Goal: Navigation & Orientation: Find specific page/section

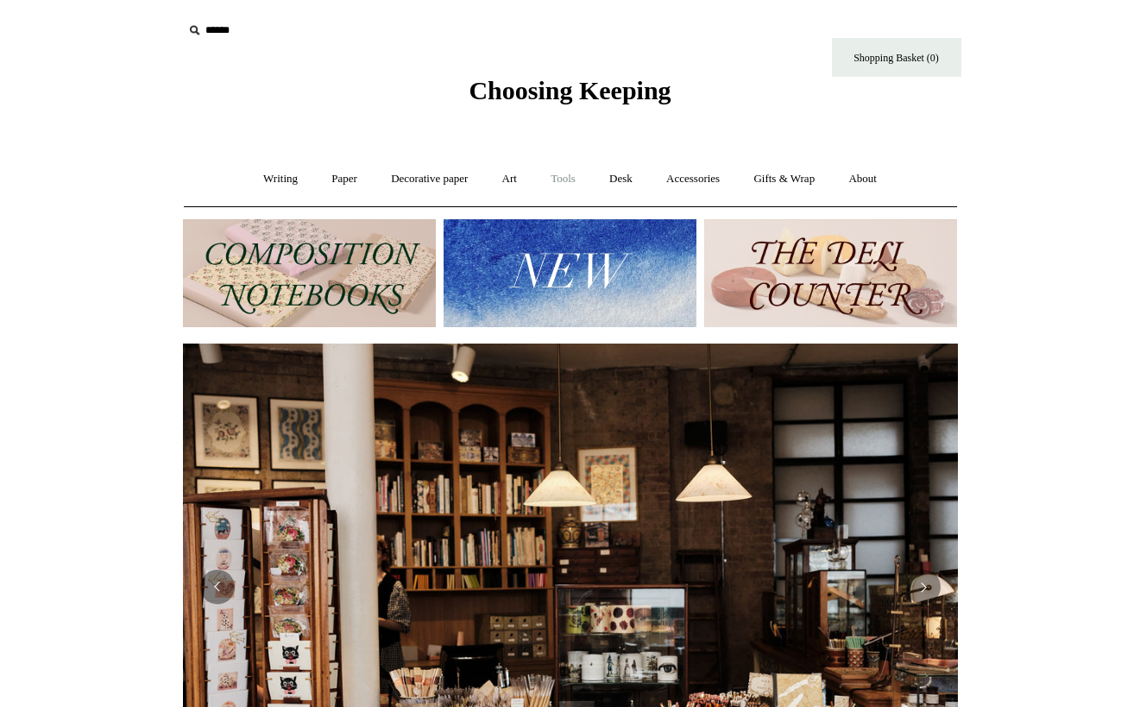
click at [566, 178] on link "Tools +" at bounding box center [563, 179] width 56 height 46
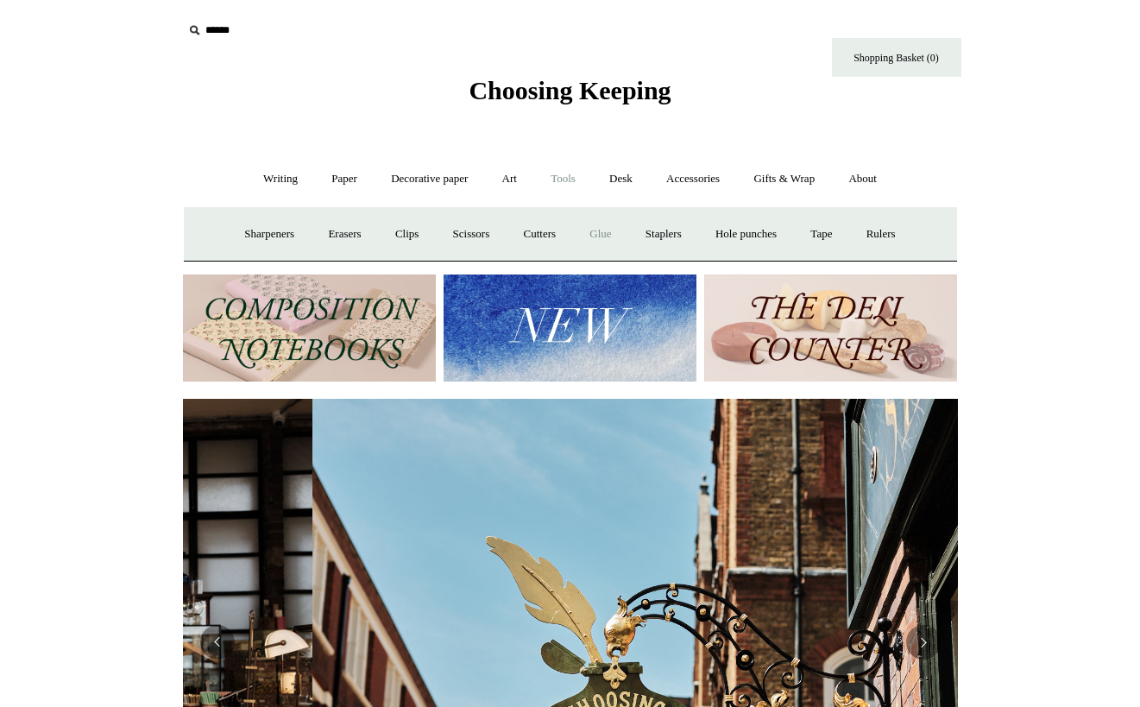
scroll to position [0, 775]
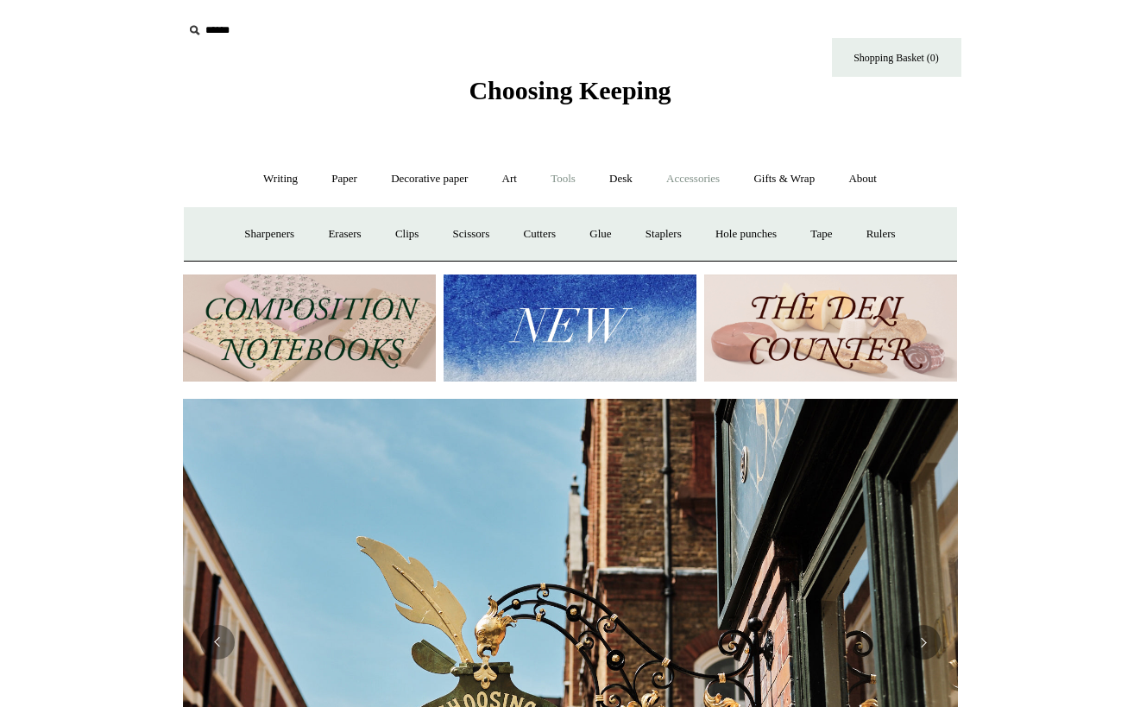
click at [707, 178] on link "Accessories +" at bounding box center [693, 179] width 85 height 46
click at [279, 233] on link "Personal Accessories +" at bounding box center [276, 235] width 125 height 46
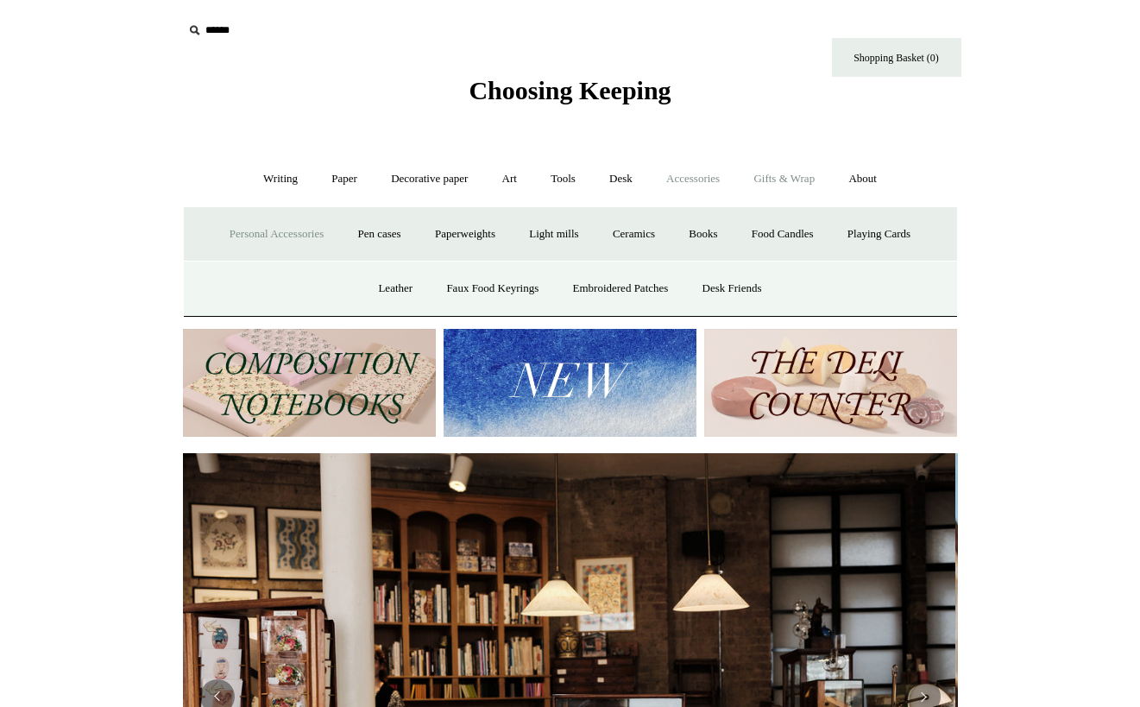
scroll to position [0, 0]
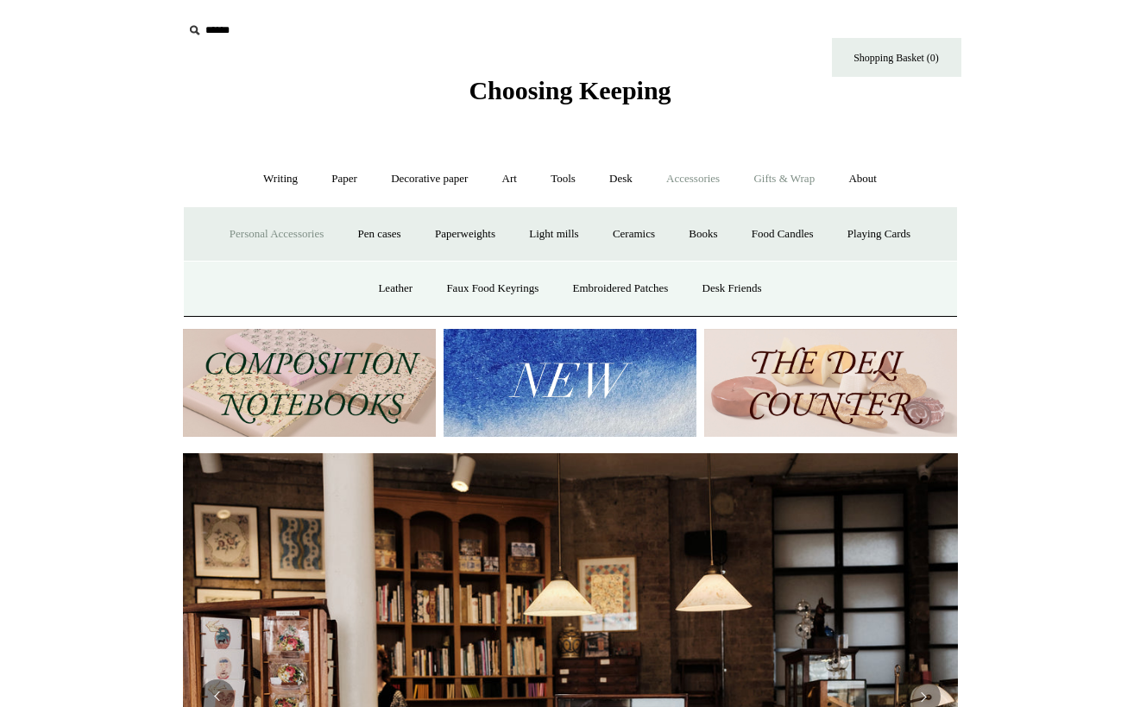
click at [815, 173] on link "Gifts & Wrap +" at bounding box center [784, 179] width 92 height 46
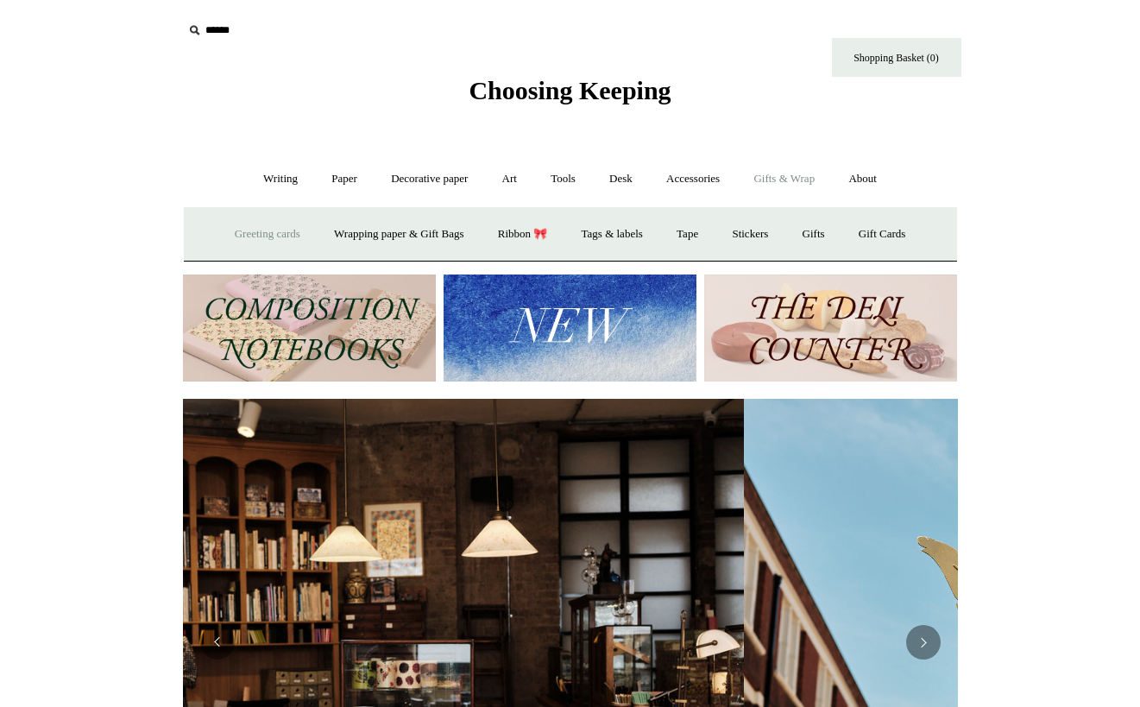
click at [269, 249] on link "Greeting cards +" at bounding box center [267, 235] width 97 height 46
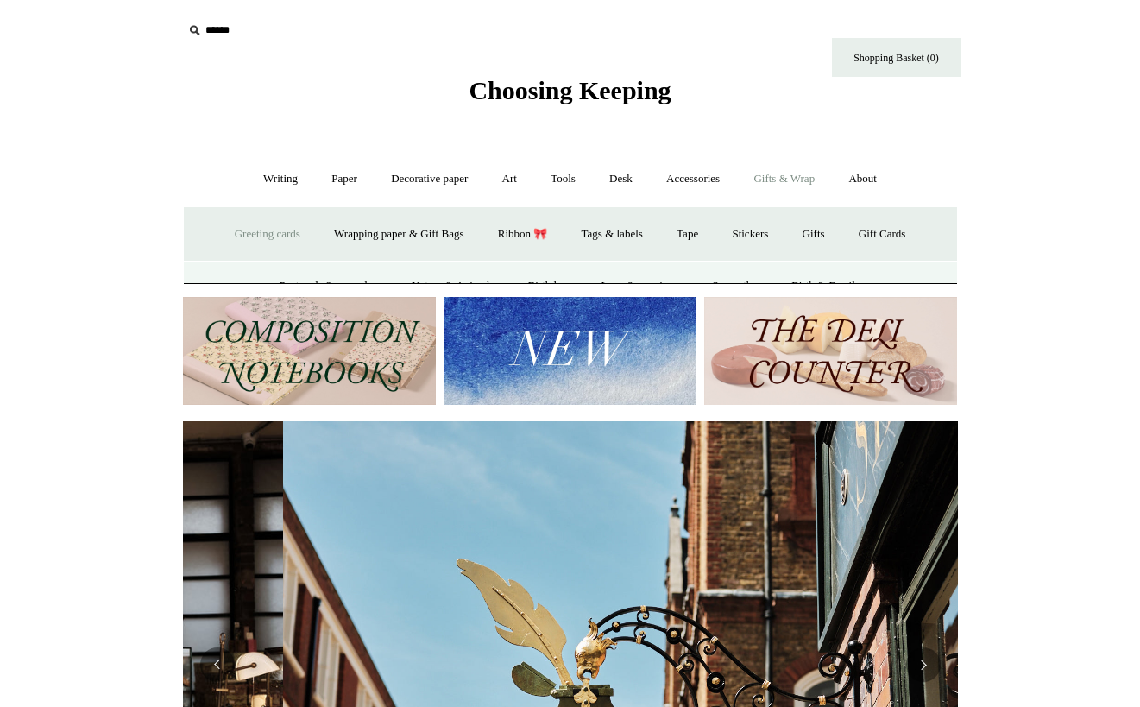
scroll to position [0, 775]
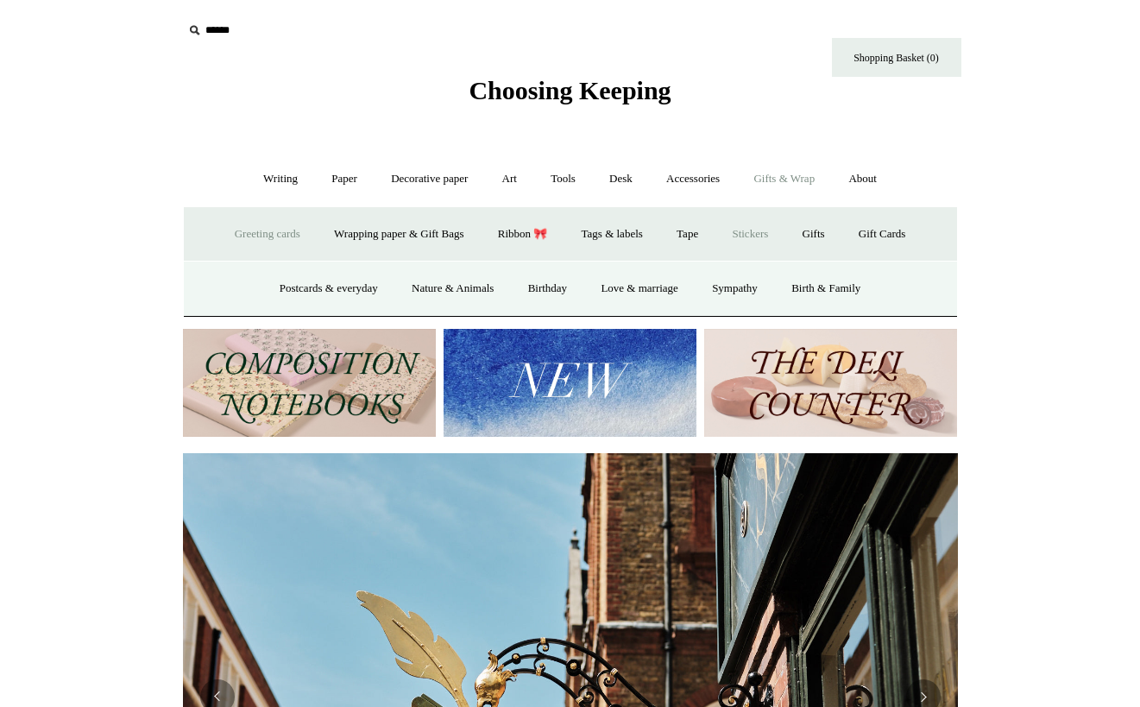
click at [742, 226] on link "Stickers" at bounding box center [750, 235] width 67 height 46
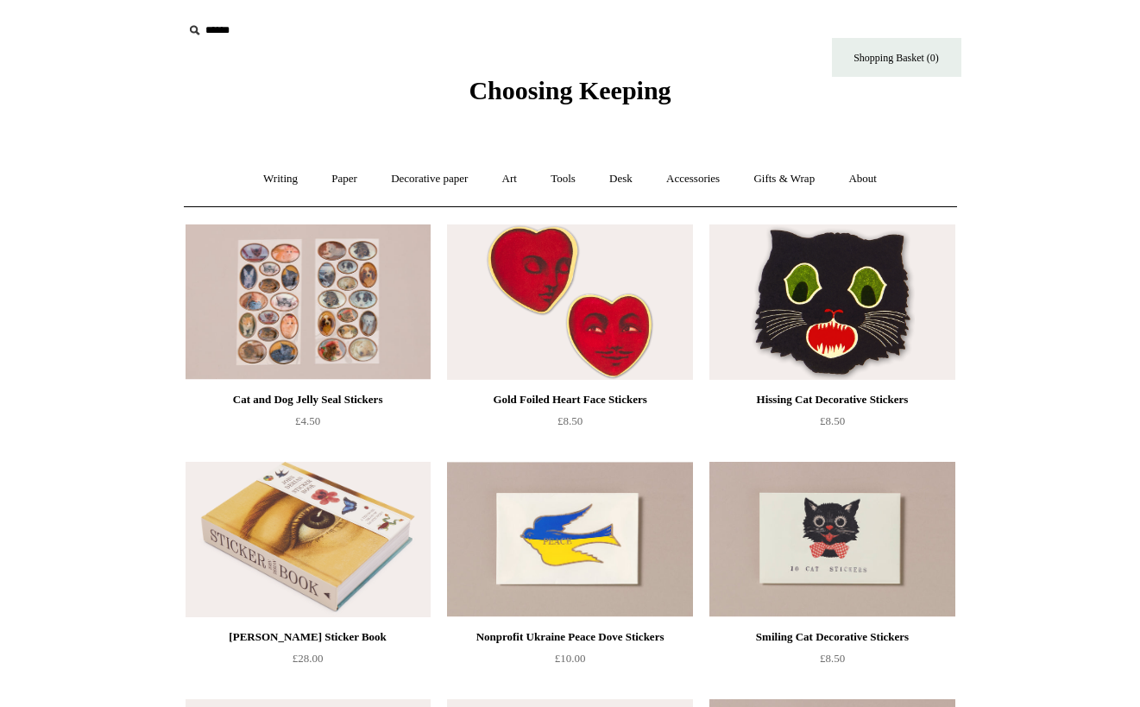
click at [717, 184] on link "Accessories +" at bounding box center [693, 179] width 85 height 46
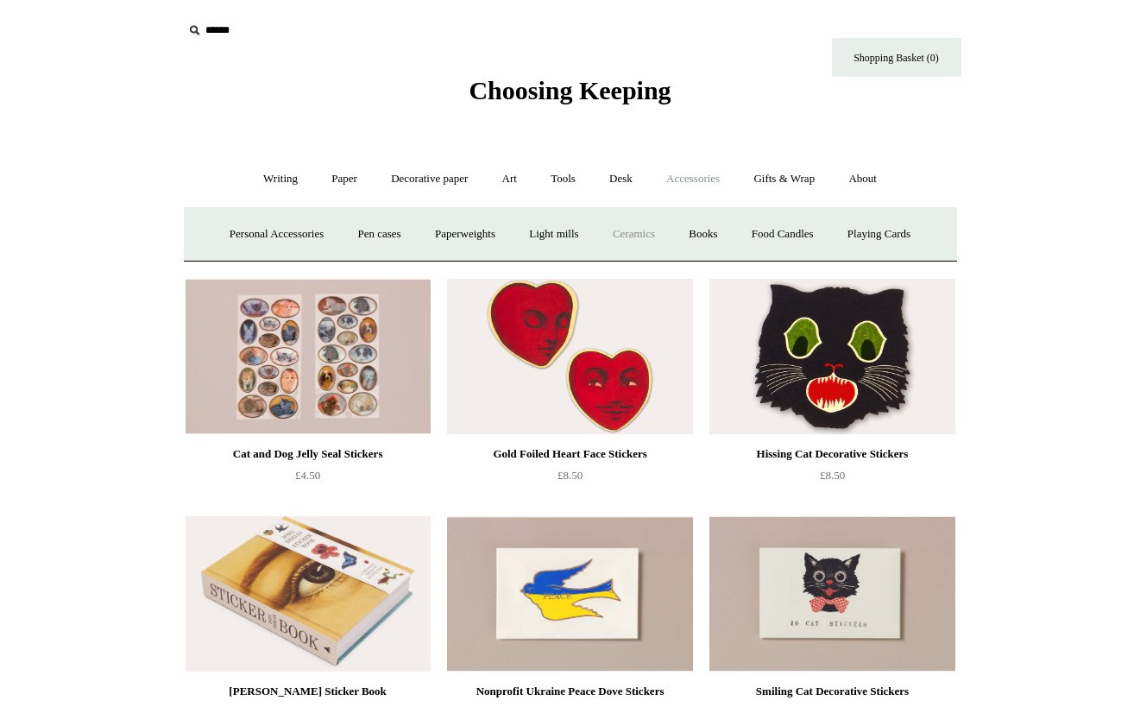
click at [626, 231] on link "Ceramics +" at bounding box center [633, 235] width 73 height 46
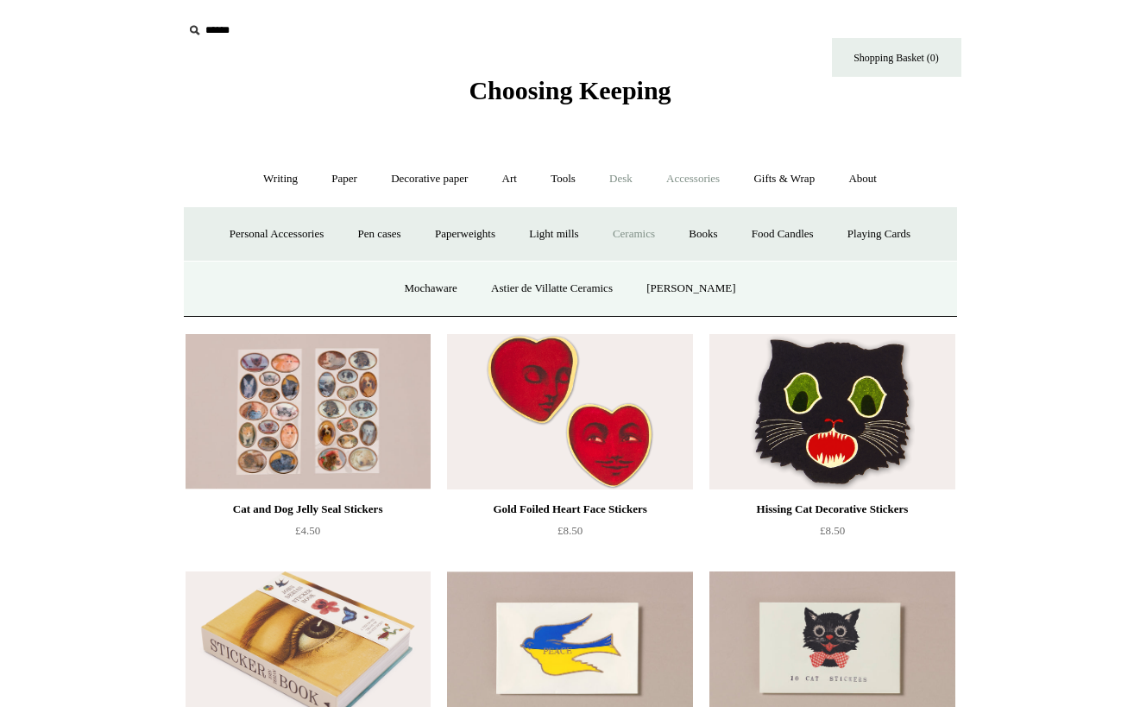
click at [622, 185] on link "Desk +" at bounding box center [621, 179] width 54 height 46
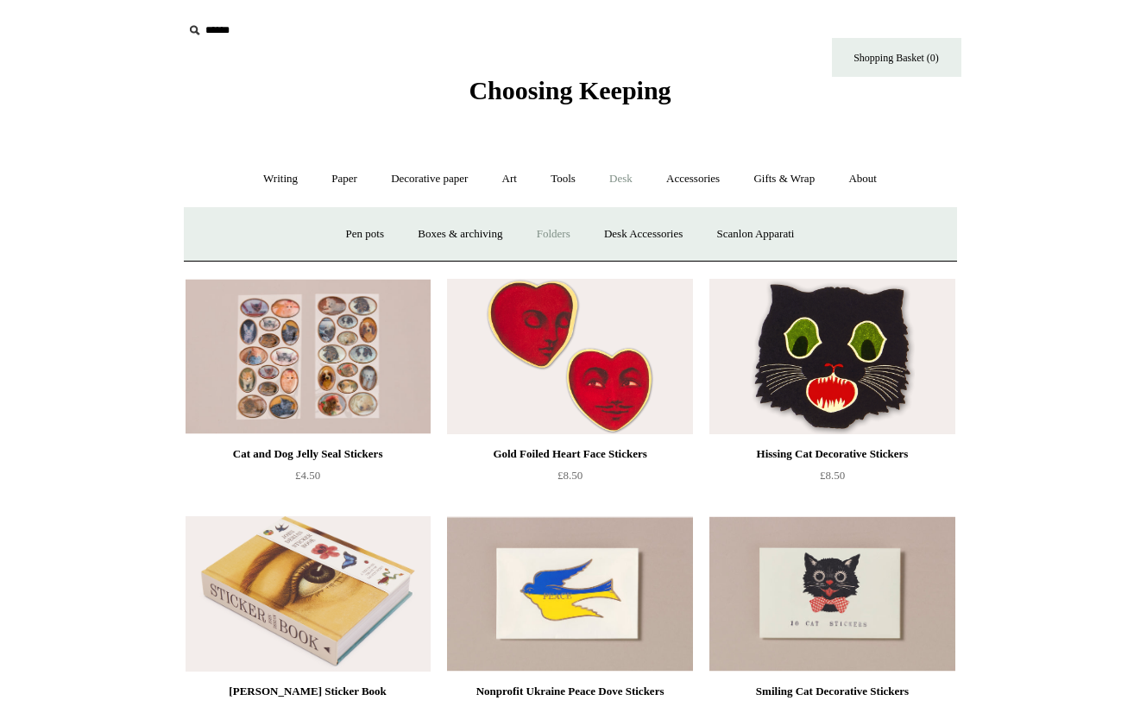
click at [544, 233] on link "Folders" at bounding box center [553, 235] width 65 height 46
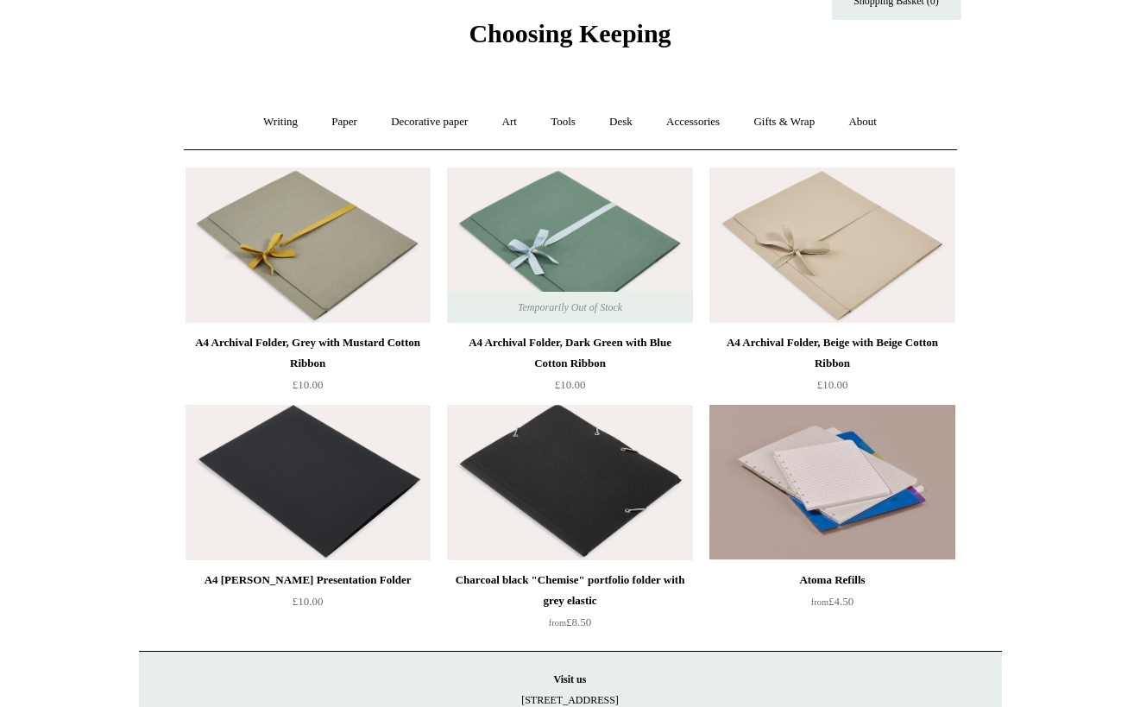
scroll to position [58, 0]
click at [262, 124] on link "Writing +" at bounding box center [281, 121] width 66 height 46
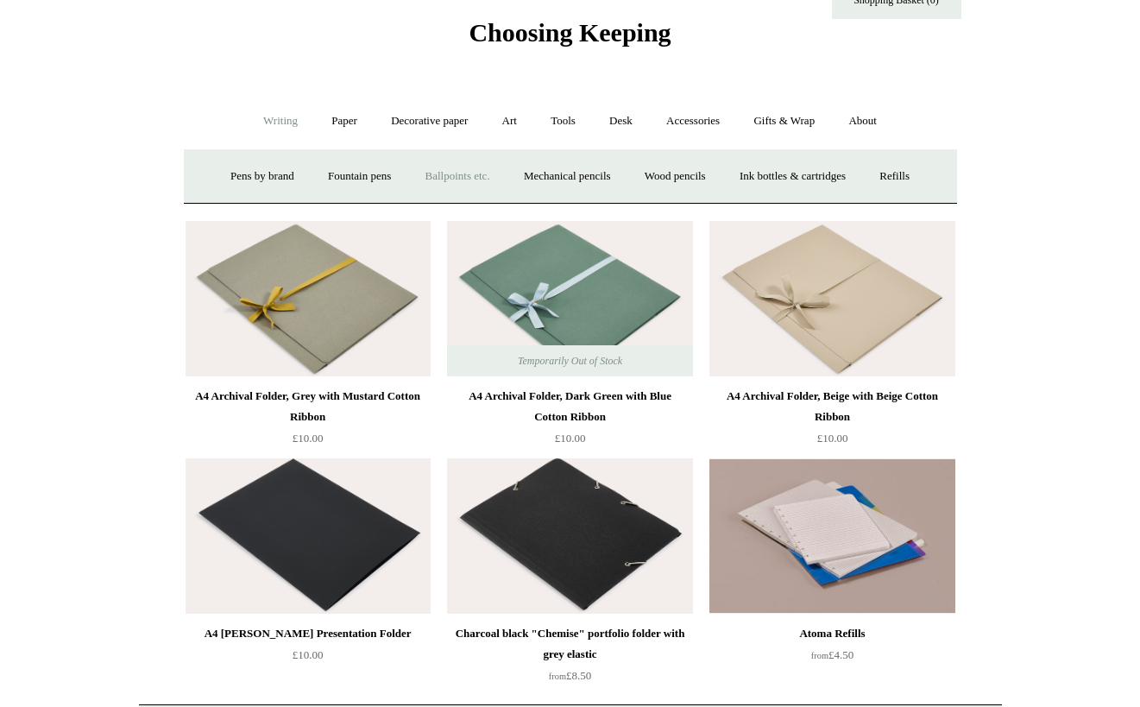
click at [439, 173] on link "Ballpoints etc. +" at bounding box center [458, 177] width 96 height 46
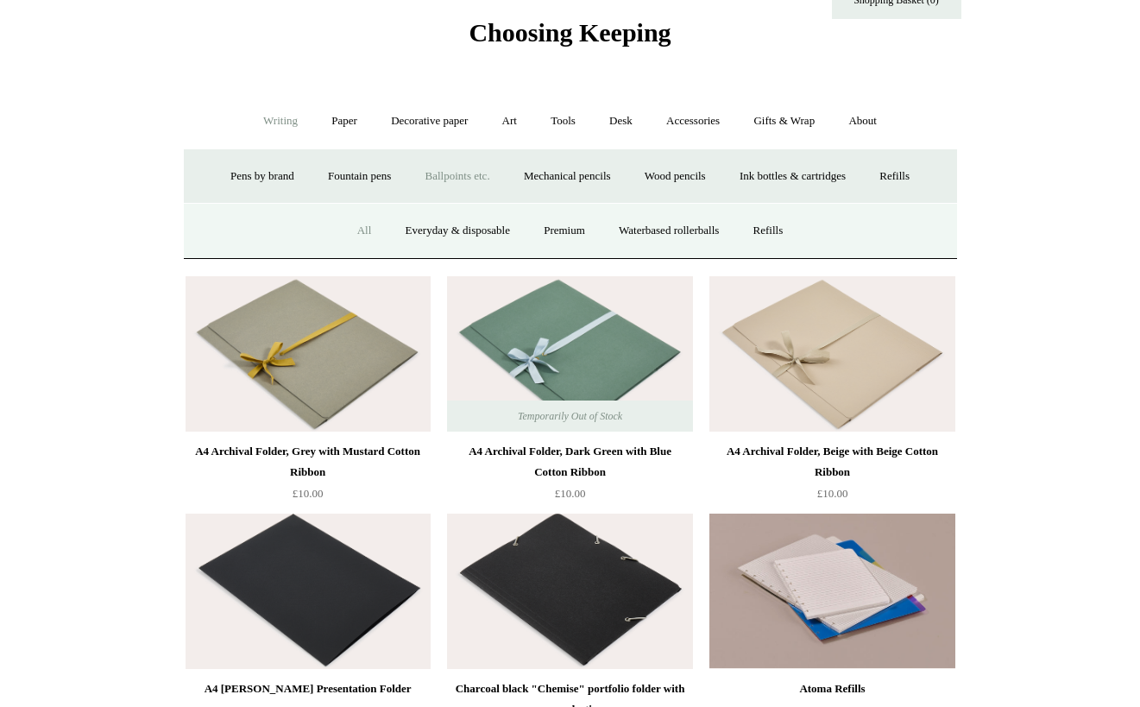
click at [346, 236] on link "All" at bounding box center [365, 231] width 46 height 46
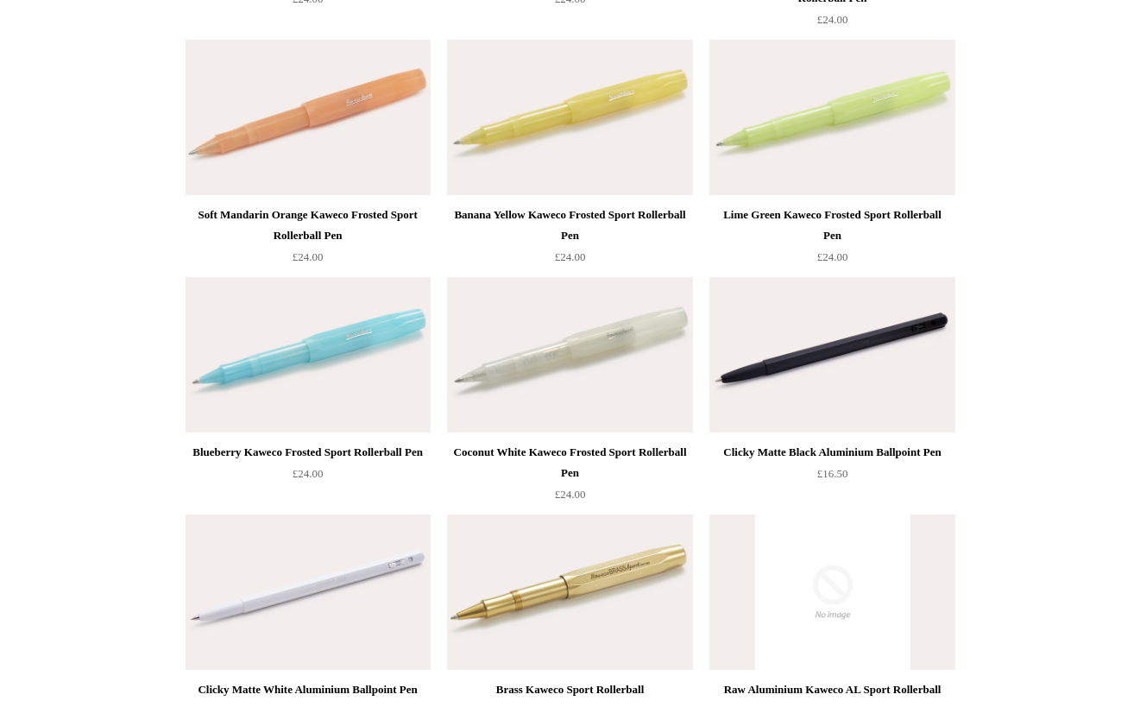
scroll to position [1867, 0]
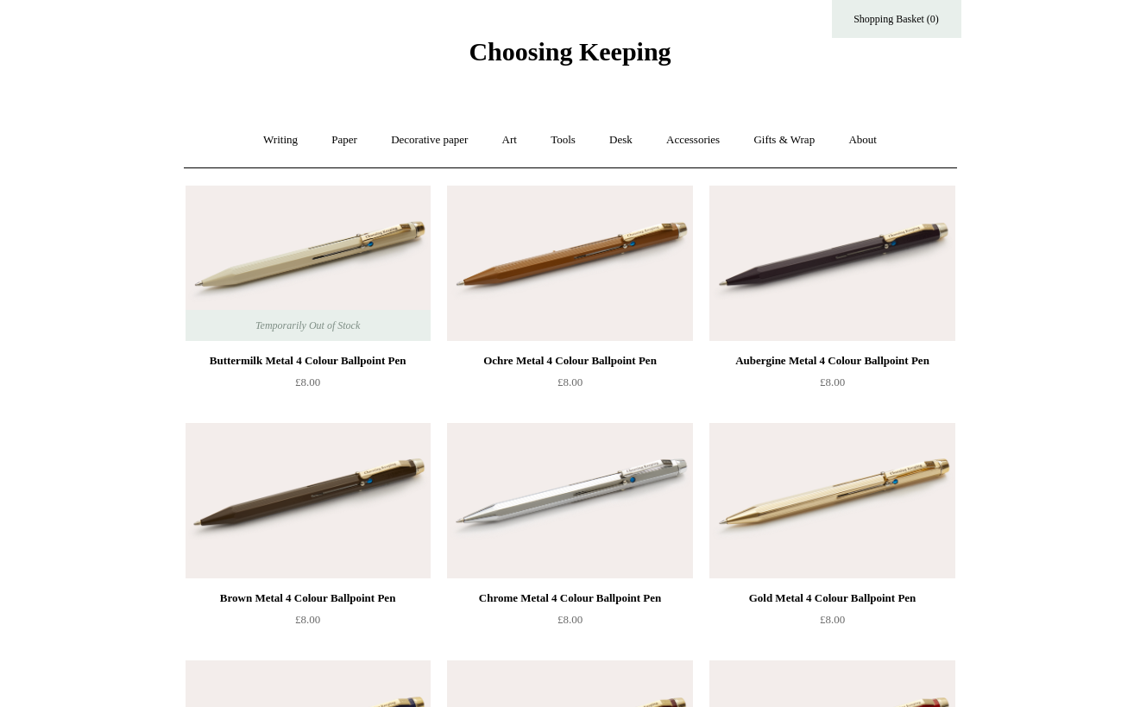
scroll to position [0, 0]
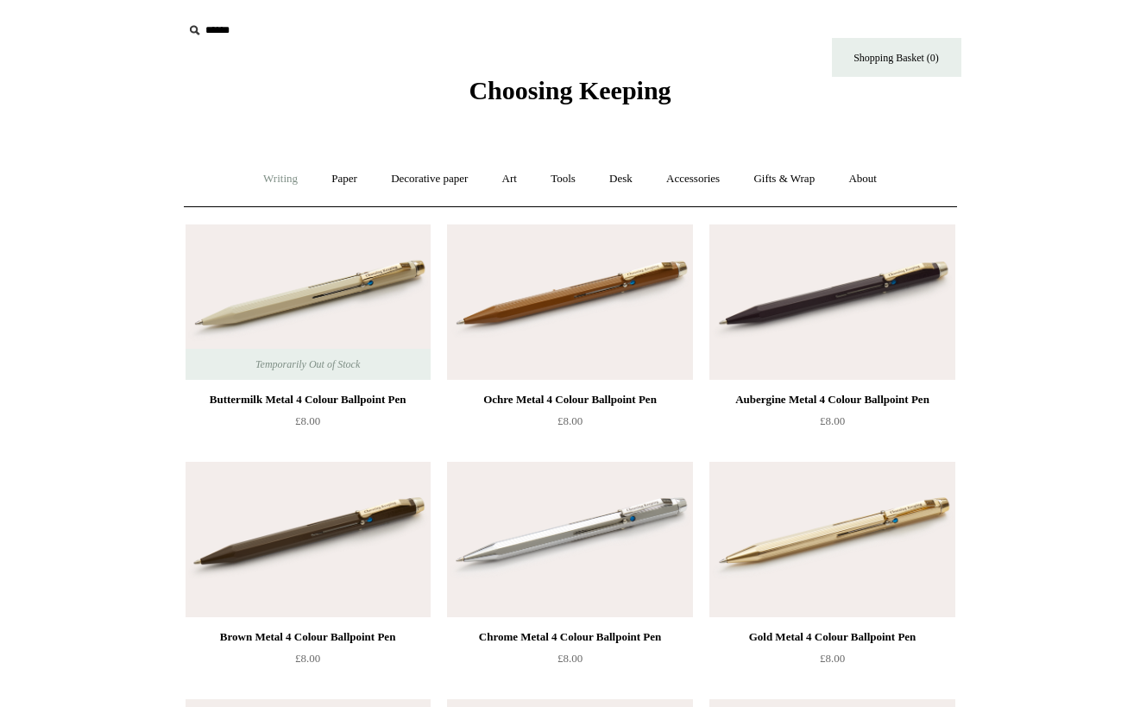
click at [296, 182] on link "Writing +" at bounding box center [281, 179] width 66 height 46
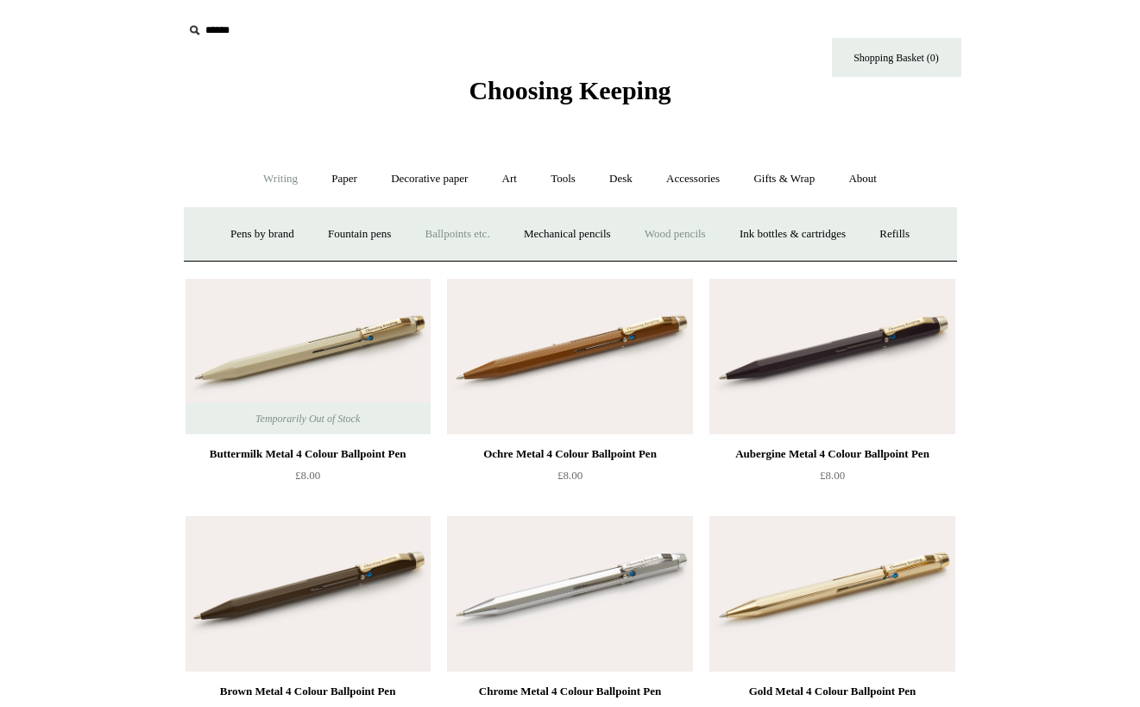
click at [657, 230] on link "Wood pencils +" at bounding box center [675, 235] width 92 height 46
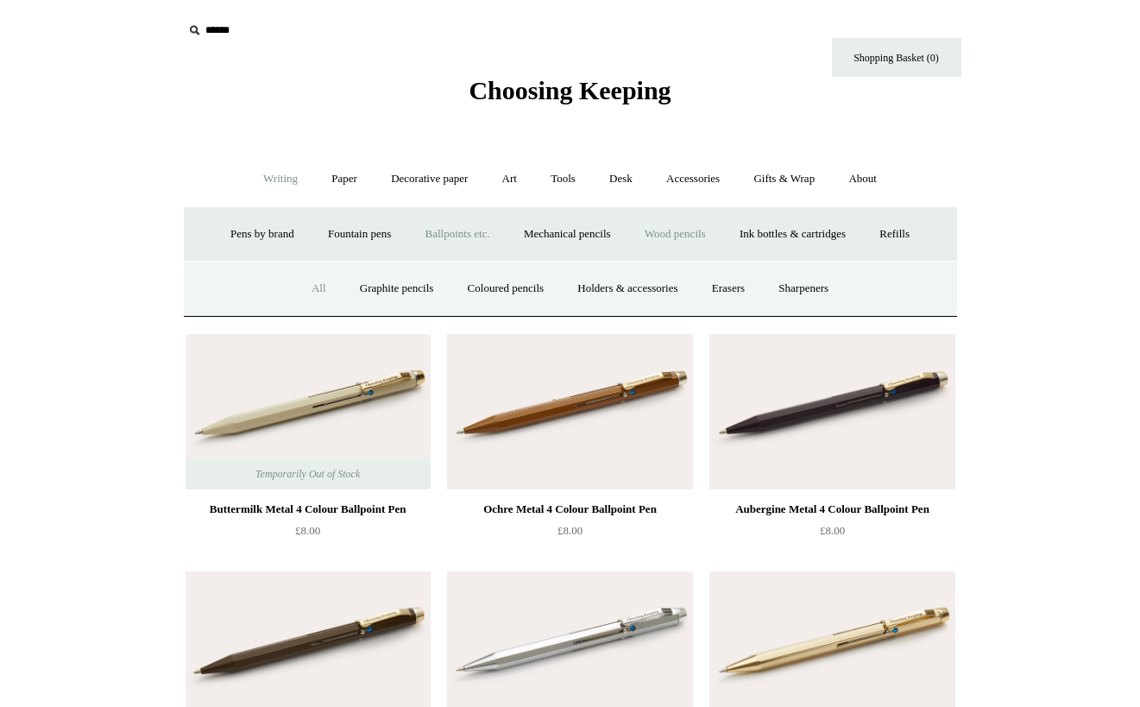
click at [296, 296] on link "All" at bounding box center [319, 289] width 46 height 46
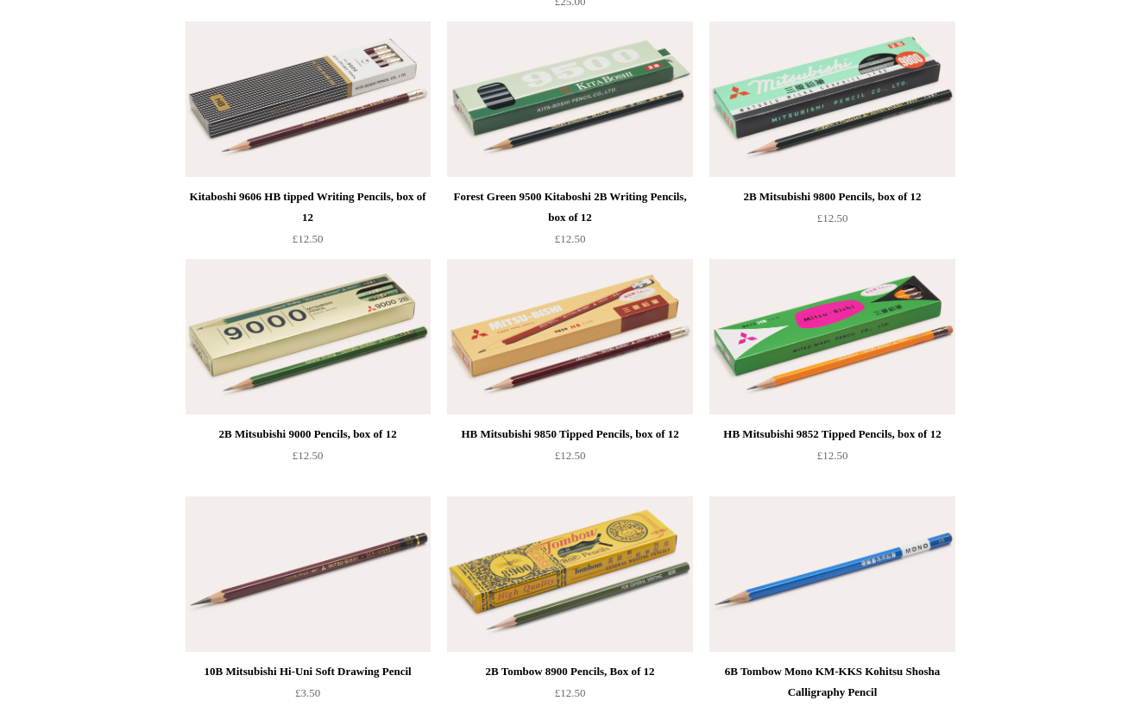
scroll to position [1862, 0]
